Goal: Information Seeking & Learning: Learn about a topic

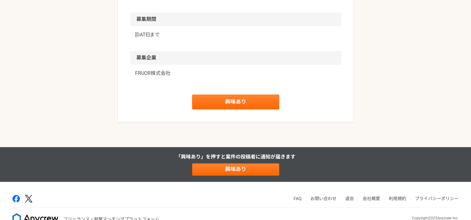
scroll to position [802, 0]
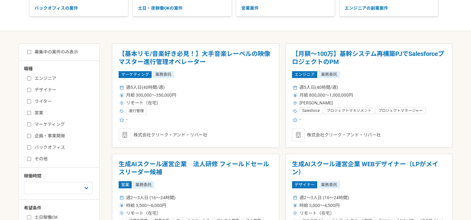
scroll to position [124, 0]
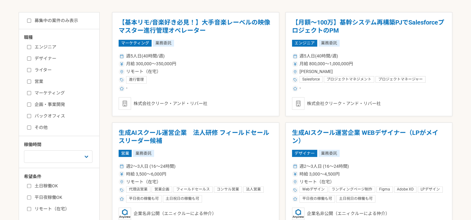
click at [27, 117] on input "バックオフィス" at bounding box center [29, 116] width 4 height 4
checkbox input "true"
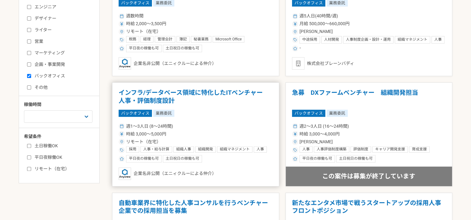
scroll to position [187, 0]
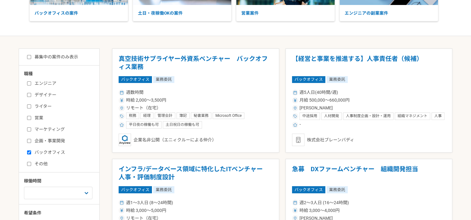
scroll to position [62, 0]
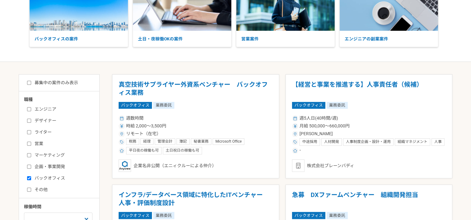
click at [41, 82] on label "募集中の案件のみ表示" at bounding box center [52, 83] width 51 height 7
click at [31, 82] on input "募集中の案件のみ表示" at bounding box center [29, 83] width 4 height 4
checkbox input "true"
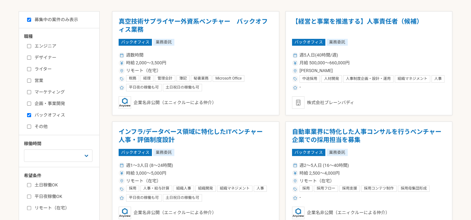
scroll to position [124, 0]
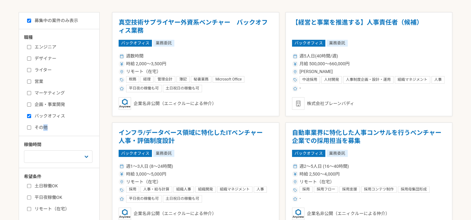
click at [45, 130] on div "職種 エンジニア デザイナー ライター 営業 マーケティング 企画・事業開発 バックオフィス その他 稼働時間 週1人日（8時間）以下 週2人日（16時間）以…" at bounding box center [59, 123] width 80 height 178
drag, startPoint x: 45, startPoint y: 130, endPoint x: 38, endPoint y: 114, distance: 17.4
click at [38, 114] on label "バックオフィス" at bounding box center [63, 116] width 72 height 7
click at [31, 114] on input "バックオフィス" at bounding box center [29, 116] width 4 height 4
checkbox input "false"
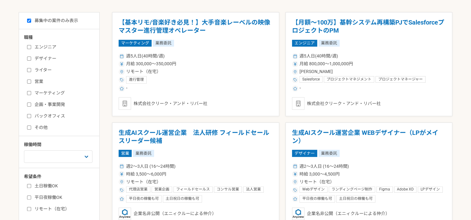
click at [44, 102] on label "企画・事業開発" at bounding box center [63, 104] width 72 height 7
click at [31, 103] on input "企画・事業開発" at bounding box center [29, 105] width 4 height 4
checkbox input "true"
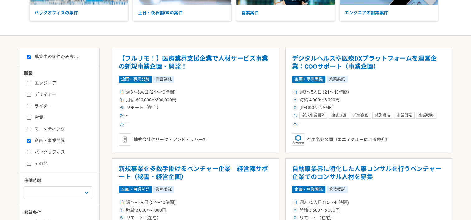
scroll to position [124, 0]
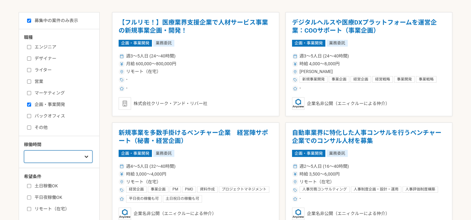
click at [35, 158] on select "週1人日（8時間）以下 週2人日（16時間）以下 週3人日（24時間）以下 週4人日（32時間）以下 週5人日（40時間）以下" at bounding box center [58, 157] width 68 height 12
select select "3"
click at [24, 151] on select "週1人日（8時間）以下 週2人日（16時間）以下 週3人日（24時間）以下 週4人日（32時間）以下 週5人日（40時間）以下" at bounding box center [58, 157] width 68 height 12
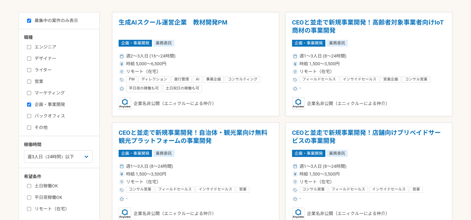
click at [0, 152] on html "案件一覧 人材をお探しの企業様 マイページ メッセージ 設定 バックオフィスの案件 土日・夜稼働OKの案件 営業案件 エンジニアの副業案件 募集中の案件のみ表…" at bounding box center [235, 152] width 471 height 553
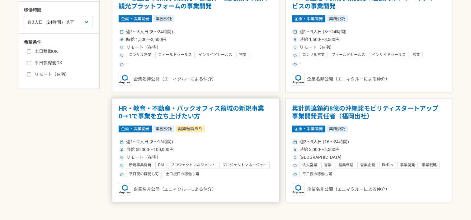
scroll to position [249, 0]
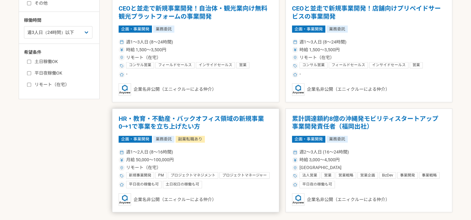
click at [206, 118] on h1 "HR・教育・不動産・バックオフィス領域の新規事業　0→1で事業を立ち上げたい方" at bounding box center [196, 123] width 154 height 16
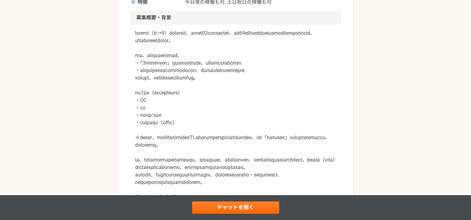
scroll to position [187, 0]
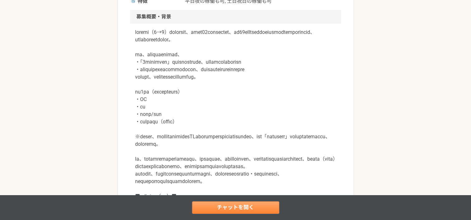
click at [232, 205] on link "チャットを開く" at bounding box center [235, 208] width 87 height 12
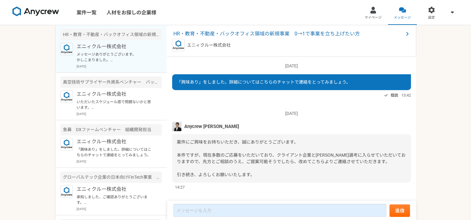
scroll to position [74, 0]
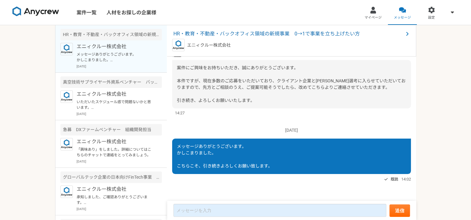
click at [119, 54] on p "メッセージありがとうございます。 かしこまりました。 こちらこそ、引き続きよろしくお願い致します。" at bounding box center [115, 57] width 77 height 11
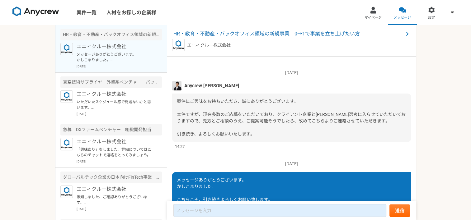
scroll to position [0, 0]
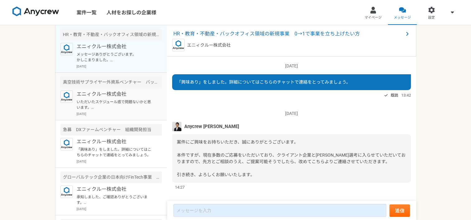
click at [118, 95] on p "エニィクルー株式会社" at bounding box center [115, 94] width 77 height 7
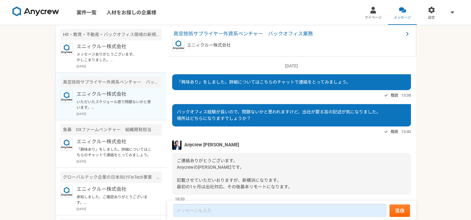
scroll to position [337, 0]
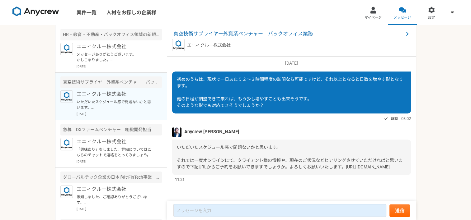
scroll to position [74, 0]
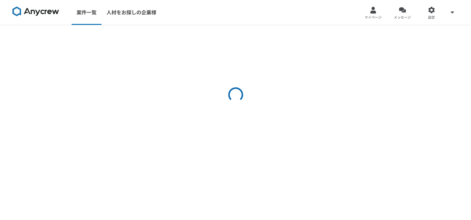
select select "3"
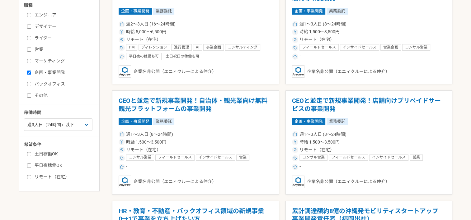
scroll to position [156, 0]
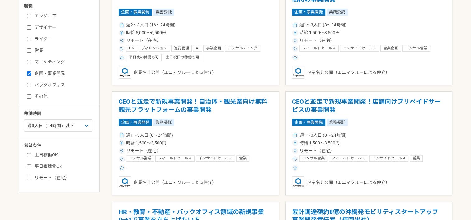
drag, startPoint x: 29, startPoint y: 94, endPoint x: 29, endPoint y: 83, distance: 10.6
click at [29, 95] on input "その他" at bounding box center [29, 97] width 4 height 4
checkbox input "true"
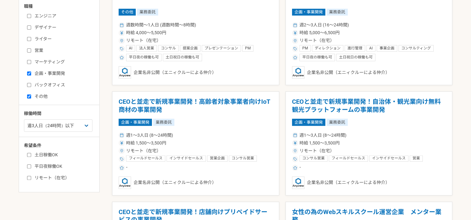
click at [29, 73] on input "企画・事業開発" at bounding box center [29, 74] width 4 height 4
checkbox input "false"
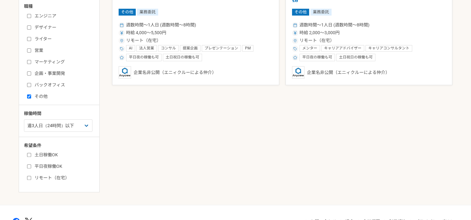
click at [6, 101] on main "募集中の案件のみ表示 職種 エンジニア デザイナー ライター 営業 マーケティング 企画・事業開発 バックオフィス その他 稼働時間 週1人日（8時間）以下 …" at bounding box center [235, 87] width 471 height 236
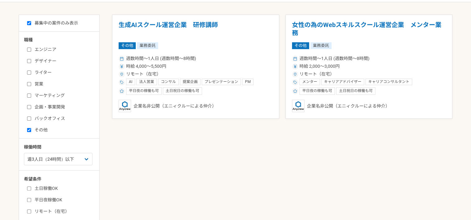
scroll to position [69, 0]
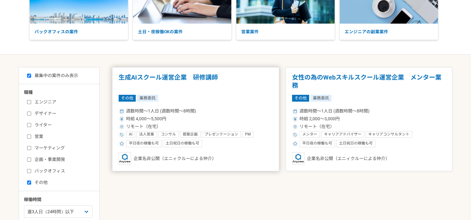
click at [163, 100] on div "その他 業務委託" at bounding box center [196, 98] width 154 height 7
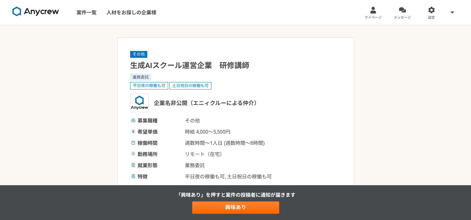
click at [38, 11] on img at bounding box center [35, 12] width 47 height 10
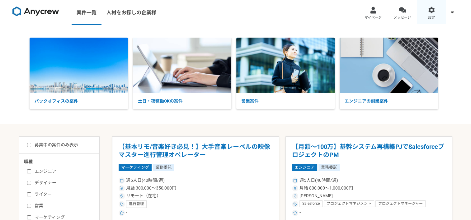
click at [435, 12] on link "設定" at bounding box center [430, 12] width 29 height 25
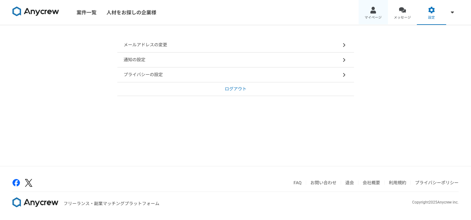
click at [377, 11] on link "マイページ" at bounding box center [372, 12] width 29 height 25
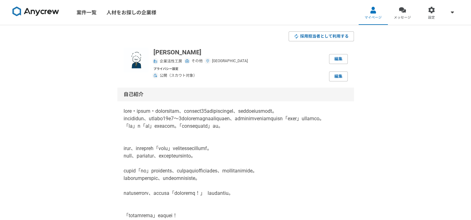
click at [42, 12] on img at bounding box center [35, 12] width 47 height 10
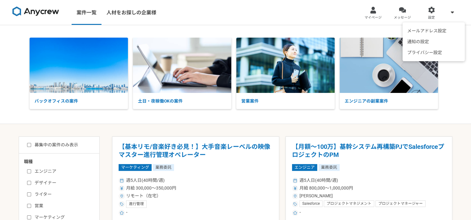
click at [451, 14] on icon at bounding box center [451, 12] width 3 height 5
click at [452, 12] on icon at bounding box center [451, 12] width 3 height 2
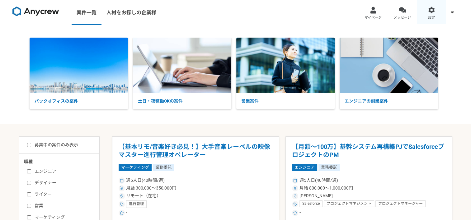
click at [432, 12] on div at bounding box center [431, 10] width 7 height 7
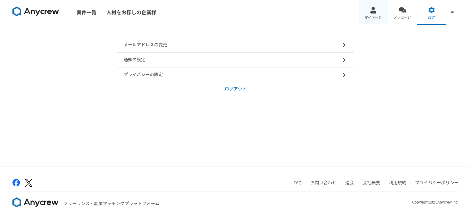
click at [380, 10] on link "マイページ" at bounding box center [372, 12] width 29 height 25
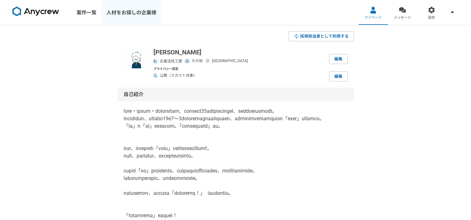
click at [127, 15] on link "人材をお探しの企業様" at bounding box center [131, 12] width 60 height 25
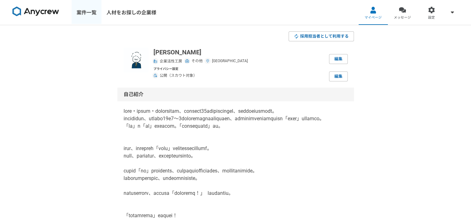
click at [89, 11] on link "案件一覧" at bounding box center [87, 12] width 30 height 25
